Goal: Contribute content: Add original content to the website for others to see

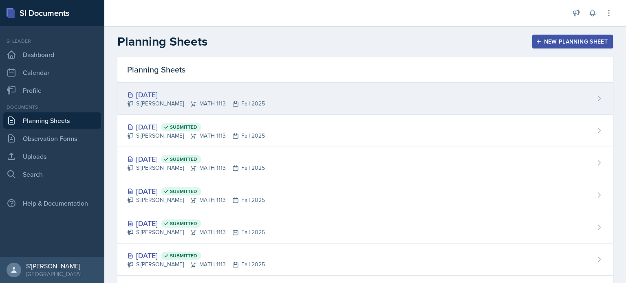
click at [222, 91] on div "[DATE]" at bounding box center [196, 94] width 138 height 11
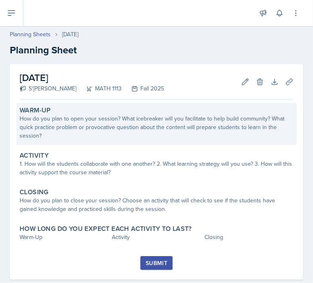
click at [88, 122] on div "How do you plan to open your session? What icebreaker will you facilitate to he…" at bounding box center [157, 128] width 274 height 26
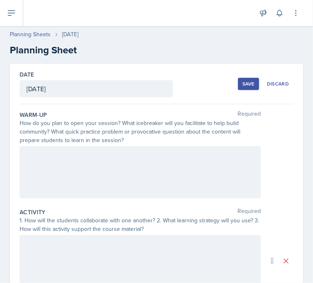
click at [75, 168] on div at bounding box center [140, 172] width 241 height 52
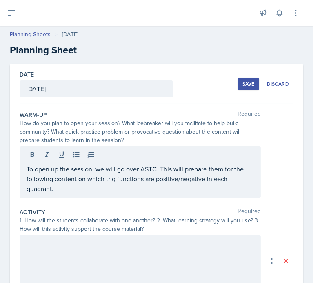
click at [73, 252] on div at bounding box center [140, 261] width 241 height 52
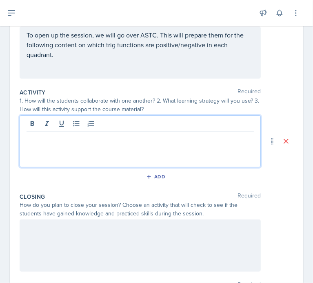
scroll to position [121, 0]
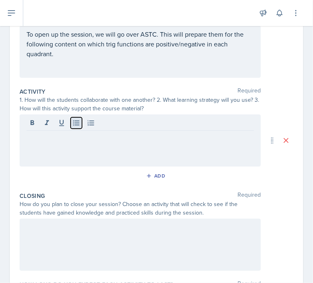
click at [79, 126] on icon at bounding box center [76, 123] width 8 height 8
click at [77, 153] on div "Activity 1:" at bounding box center [140, 141] width 241 height 52
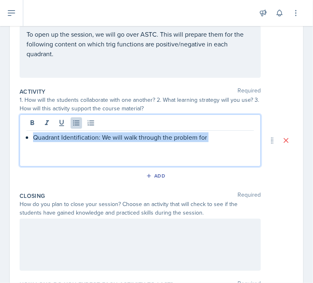
drag, startPoint x: 219, startPoint y: 148, endPoint x: 34, endPoint y: 137, distance: 185.0
click at [34, 137] on div "Quadrant Identification: We will walk through the problem for" at bounding box center [140, 141] width 241 height 52
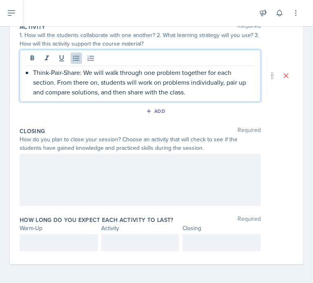
scroll to position [185, 0]
click at [75, 171] on div at bounding box center [140, 181] width 241 height 52
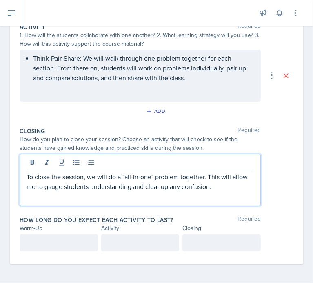
scroll to position [199, 0]
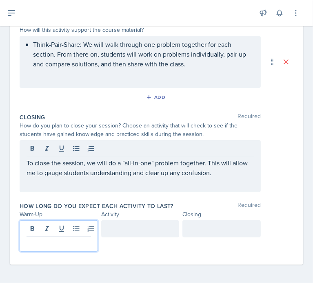
click at [60, 246] on p at bounding box center [58, 243] width 64 height 10
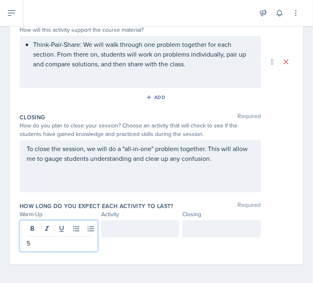
click at [137, 230] on div at bounding box center [140, 229] width 78 height 17
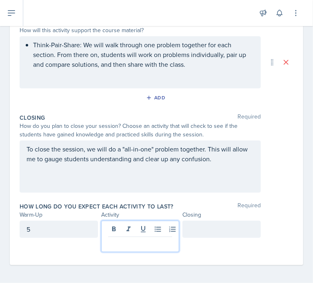
scroll to position [200, 0]
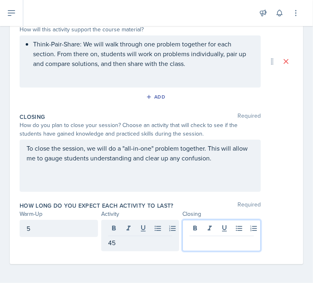
click at [207, 231] on div at bounding box center [221, 235] width 78 height 31
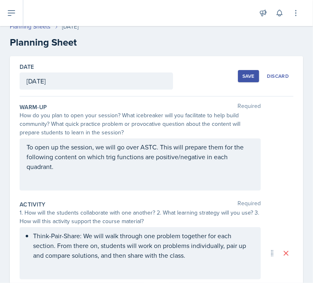
scroll to position [7, 0]
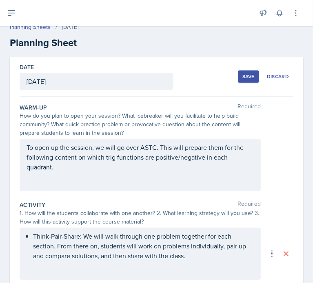
click at [247, 77] on div "Save" at bounding box center [248, 76] width 12 height 7
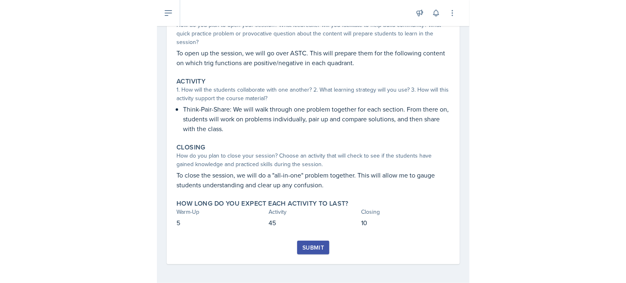
scroll to position [39, 0]
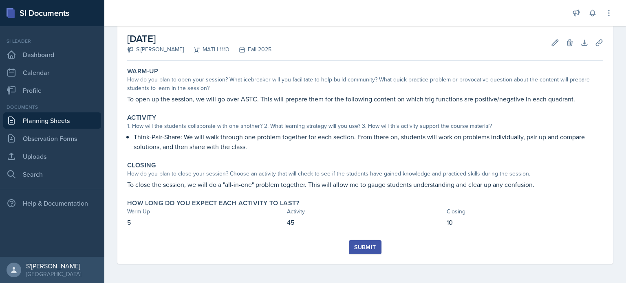
click at [57, 147] on div "Documents Planning Sheets Observation Forms Uploads Search" at bounding box center [52, 143] width 98 height 79
click at [68, 152] on link "Uploads" at bounding box center [52, 156] width 98 height 16
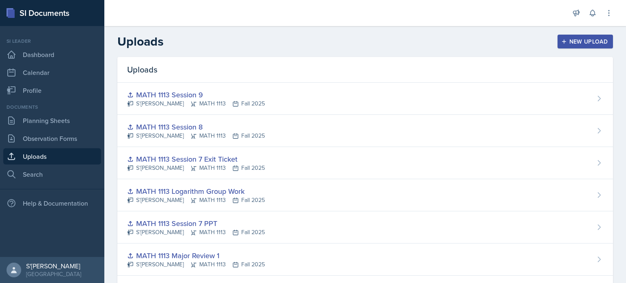
click at [313, 42] on div "New Upload" at bounding box center [585, 41] width 45 height 7
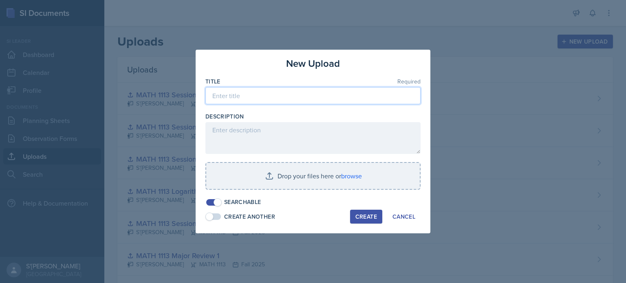
click at [276, 97] on input at bounding box center [312, 95] width 215 height 17
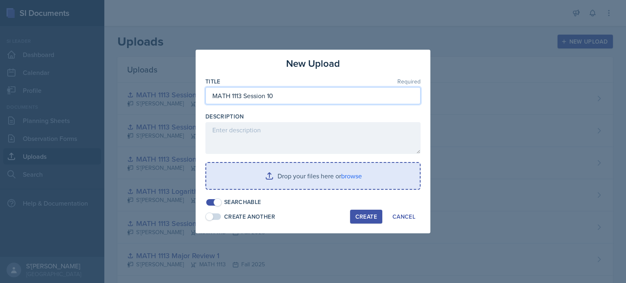
type input "MATH 1113 Session 10"
click at [313, 179] on input "file" at bounding box center [313, 176] width 214 height 26
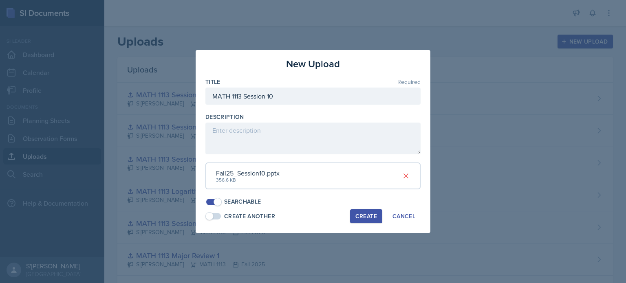
click at [313, 219] on button "Create" at bounding box center [366, 217] width 32 height 14
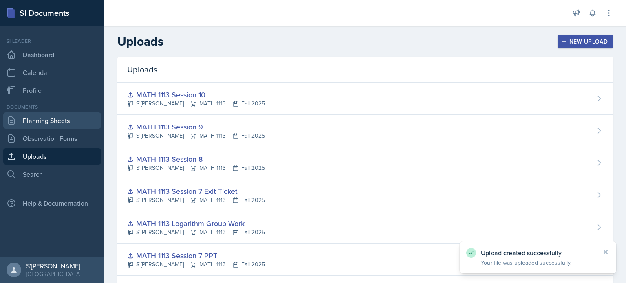
click at [55, 114] on link "Planning Sheets" at bounding box center [52, 121] width 98 height 16
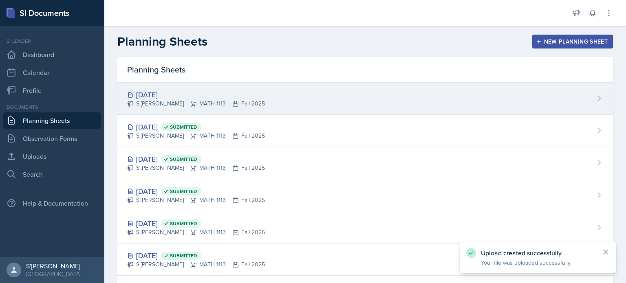
click at [211, 108] on div "[DATE] S'[PERSON_NAME] MATH 1113 Fall 2025" at bounding box center [365, 99] width 496 height 32
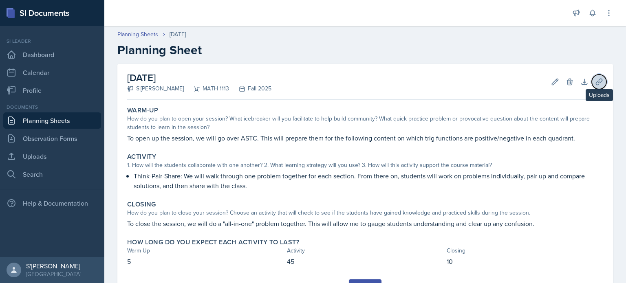
click at [313, 81] on icon at bounding box center [599, 82] width 8 height 8
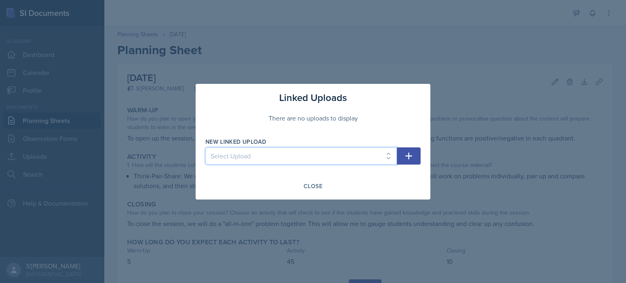
click at [313, 159] on select "Select Upload MATH 1113 Session 1 MATH 1113 Session 2 MATH 1113 Session 3 MATH …" at bounding box center [301, 156] width 192 height 17
select select "4217f221-6cc4-4ea5-a84c-7b2d058a6941"
click at [205, 148] on select "Select Upload MATH 1113 Session 1 MATH 1113 Session 2 MATH 1113 Session 3 MATH …" at bounding box center [301, 156] width 192 height 17
click at [313, 156] on icon "button" at bounding box center [409, 156] width 10 height 10
select select
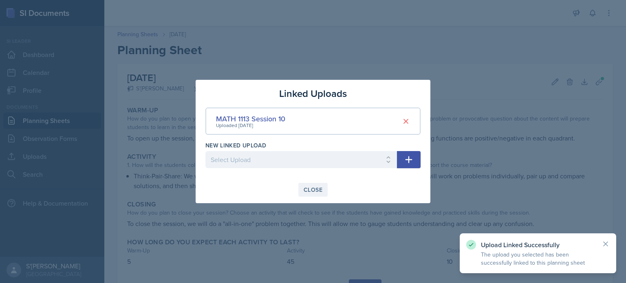
click at [313, 189] on div "Close" at bounding box center [313, 190] width 19 height 7
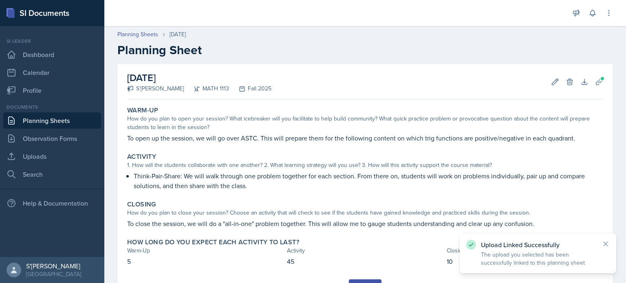
scroll to position [39, 0]
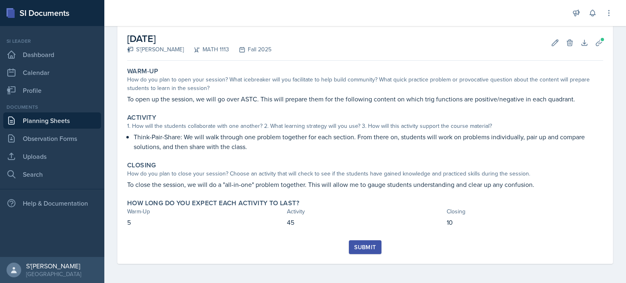
click at [313, 249] on div "Submit" at bounding box center [365, 247] width 22 height 7
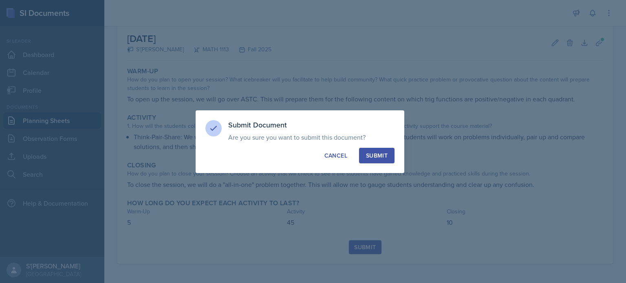
click at [313, 159] on div "Submit" at bounding box center [377, 156] width 22 height 8
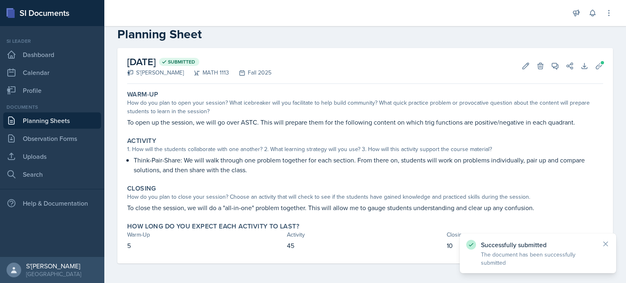
scroll to position [15, 0]
